Goal: Navigation & Orientation: Find specific page/section

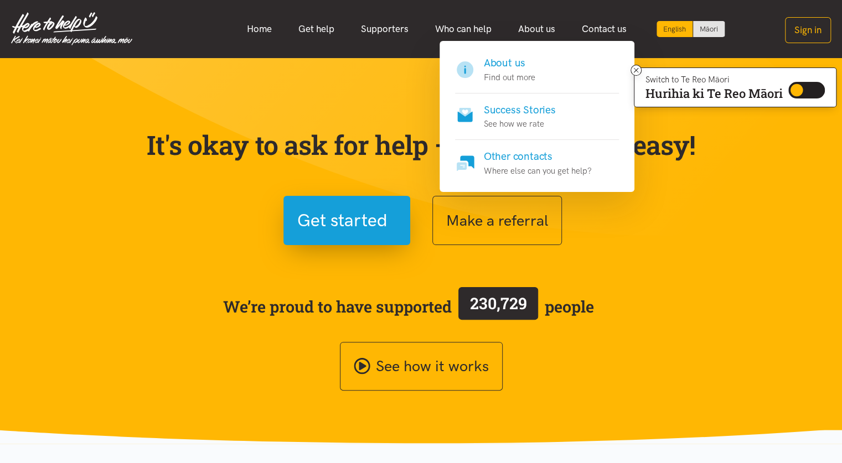
click at [503, 77] on p "Find out more" at bounding box center [509, 77] width 51 height 13
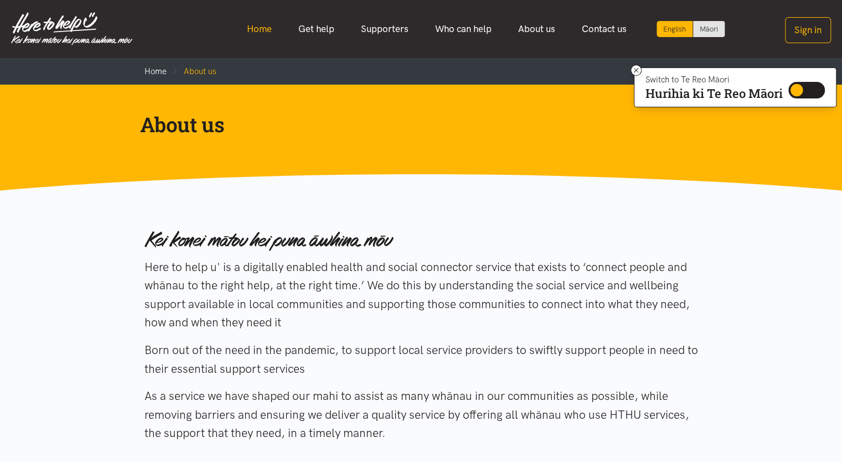
click at [259, 27] on link "Home" at bounding box center [259, 29] width 51 height 24
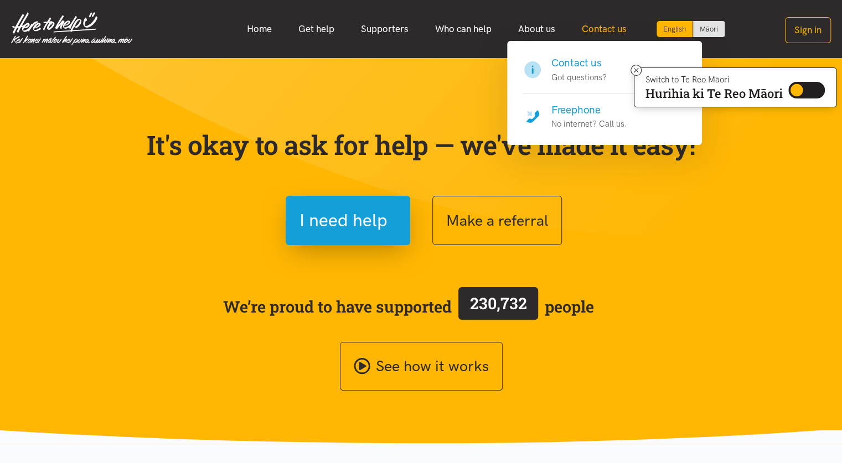
click at [601, 31] on link "Contact us" at bounding box center [604, 29] width 71 height 24
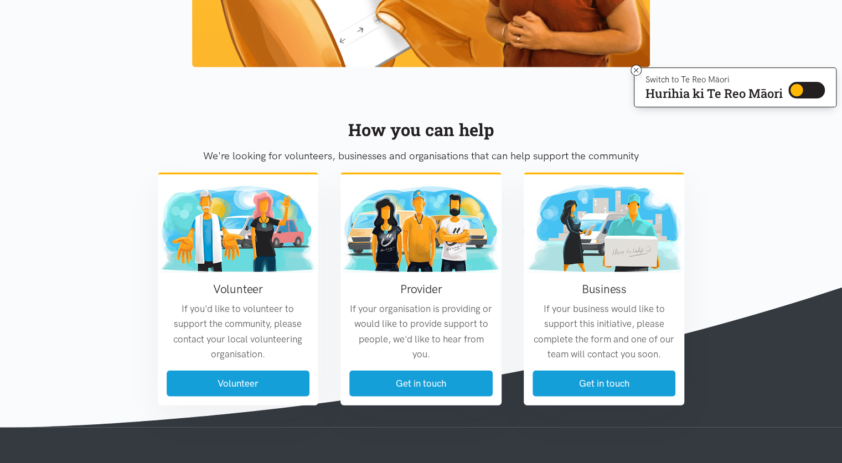
scroll to position [873, 0]
